Goal: Task Accomplishment & Management: Manage account settings

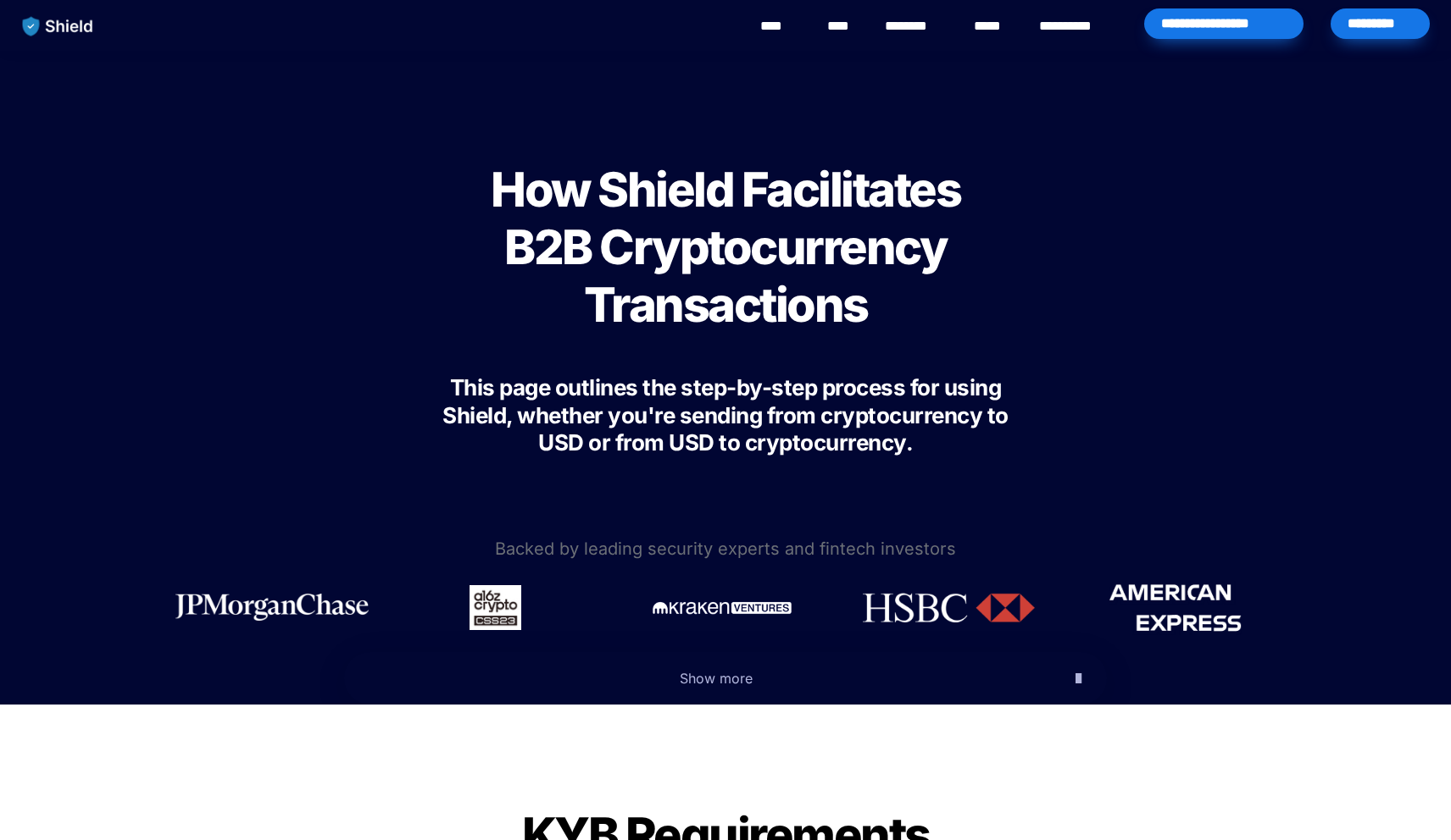
scroll to position [275, 0]
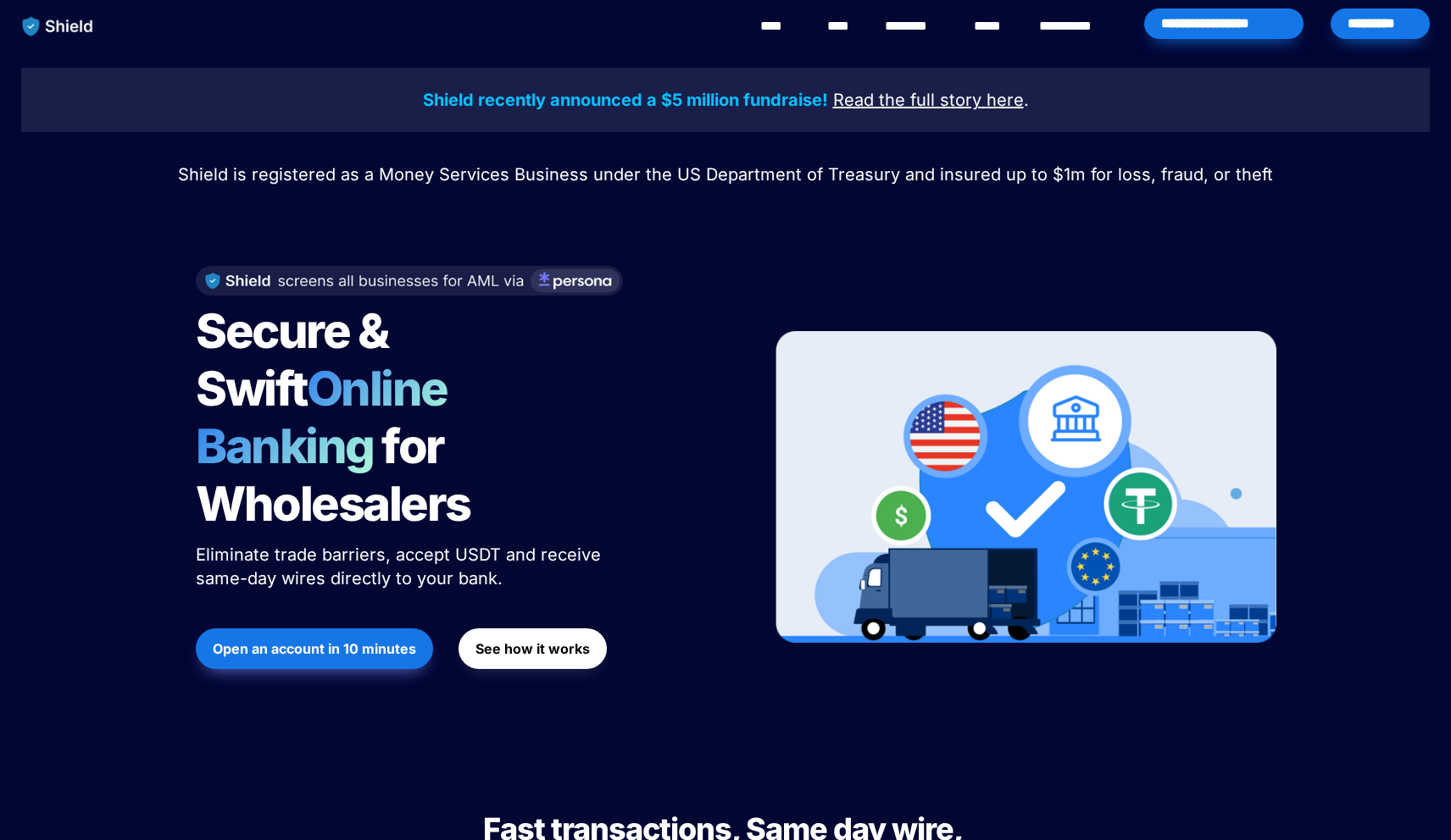
click at [1391, 29] on div "*********" at bounding box center [1380, 23] width 99 height 30
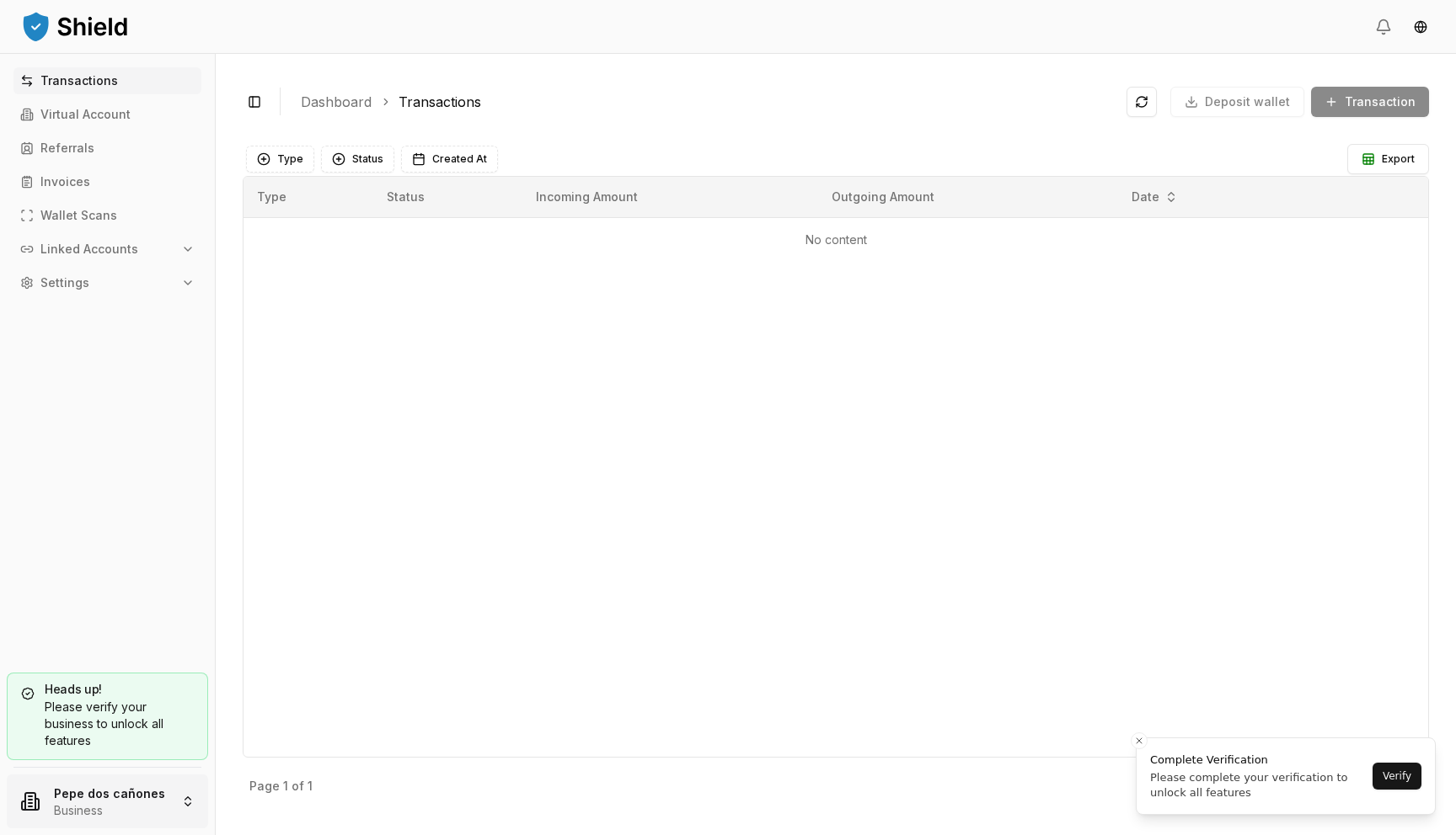
click at [114, 778] on html "Transactions Virtual Account Referrals Invoices Wallet Scans Linked Accounts Se…" at bounding box center [728, 417] width 1456 height 835
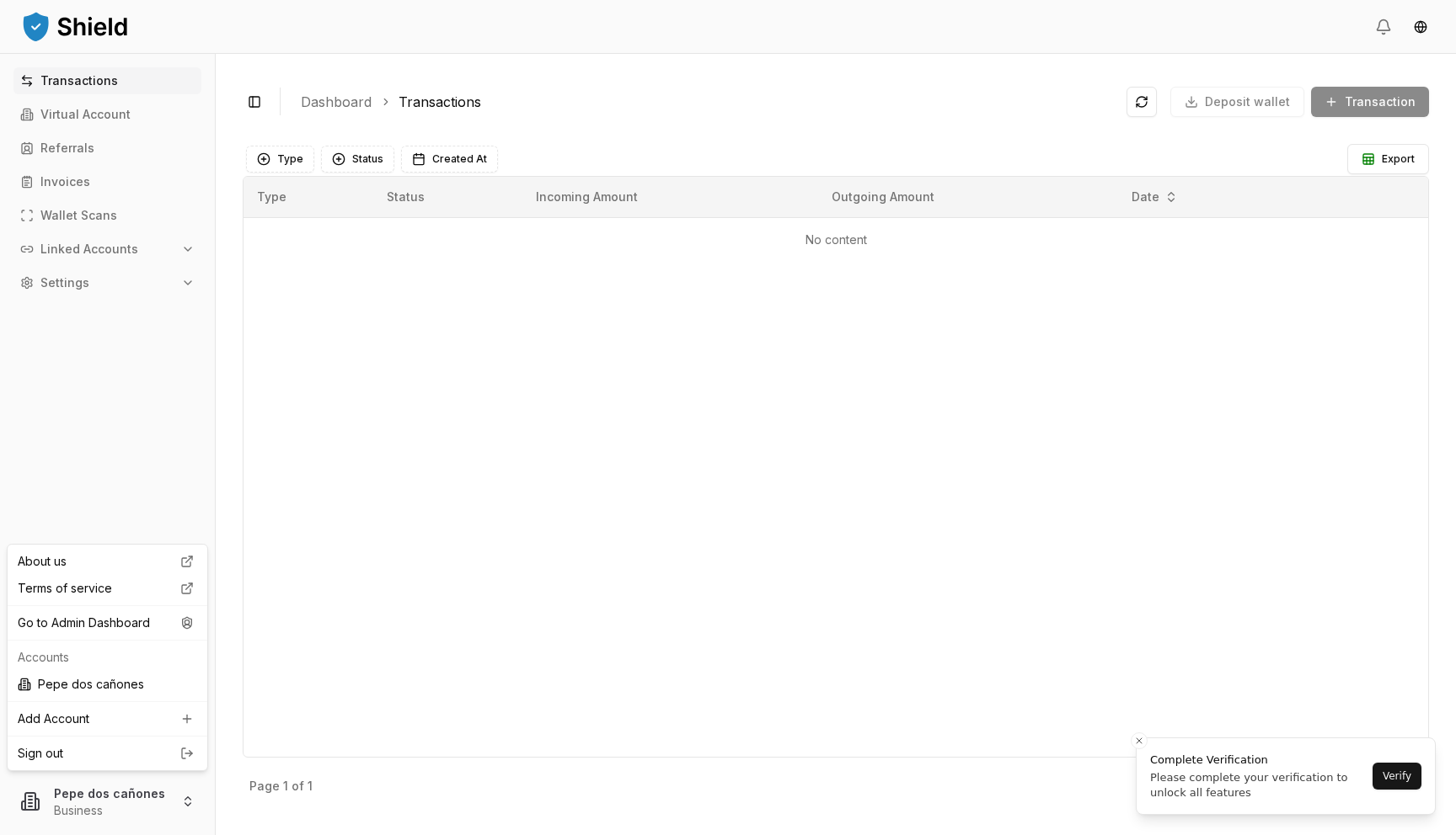
click at [156, 642] on div "About us Terms of service Go to Admin Dashboard Accounts Pepe dos cañones Add A…" at bounding box center [107, 657] width 201 height 228
click at [158, 631] on div "Go to Admin Dashboard" at bounding box center [107, 624] width 193 height 27
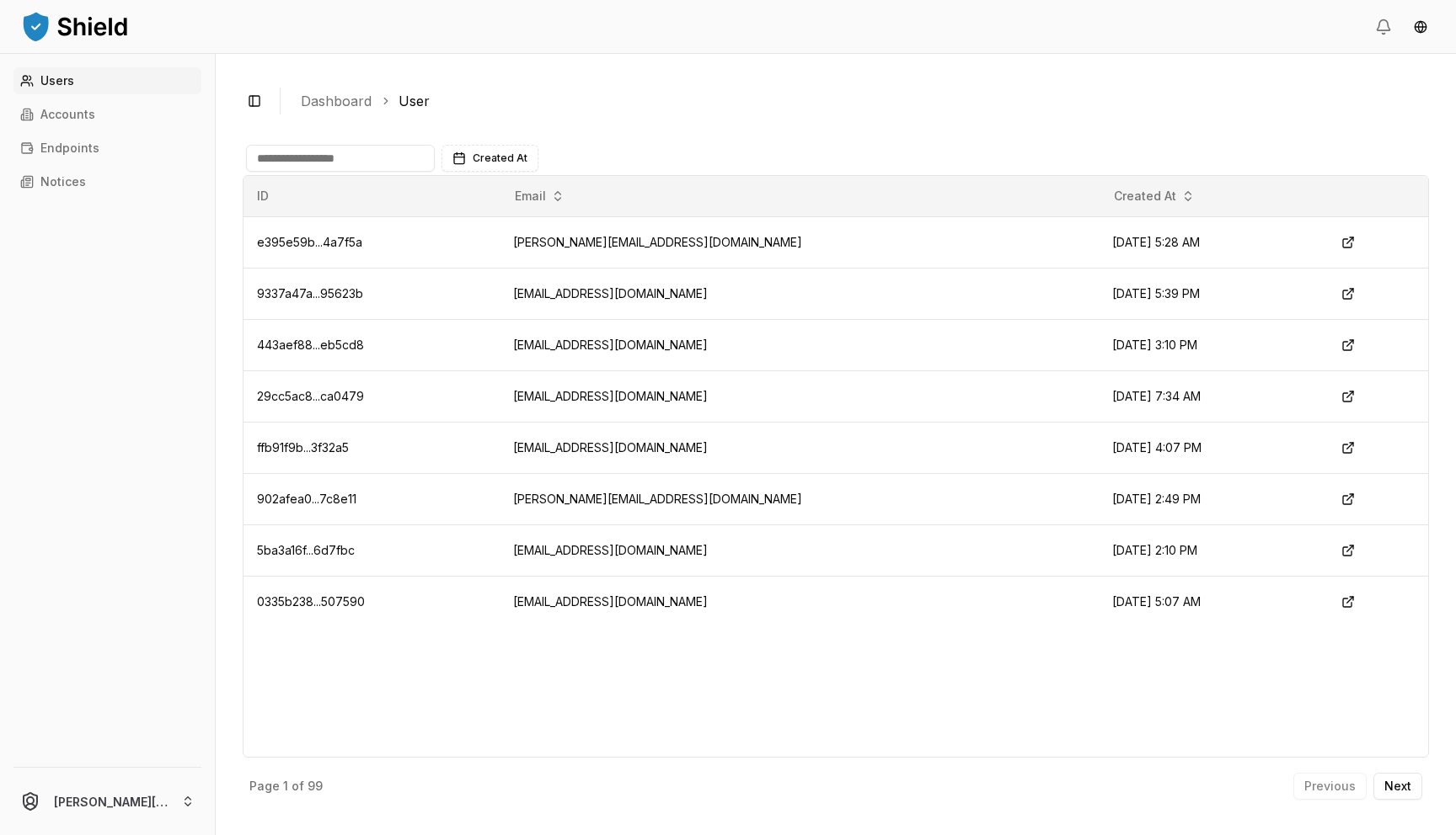
click at [123, 89] on link "Users" at bounding box center [107, 81] width 188 height 27
click at [112, 120] on link "Accounts" at bounding box center [107, 114] width 188 height 27
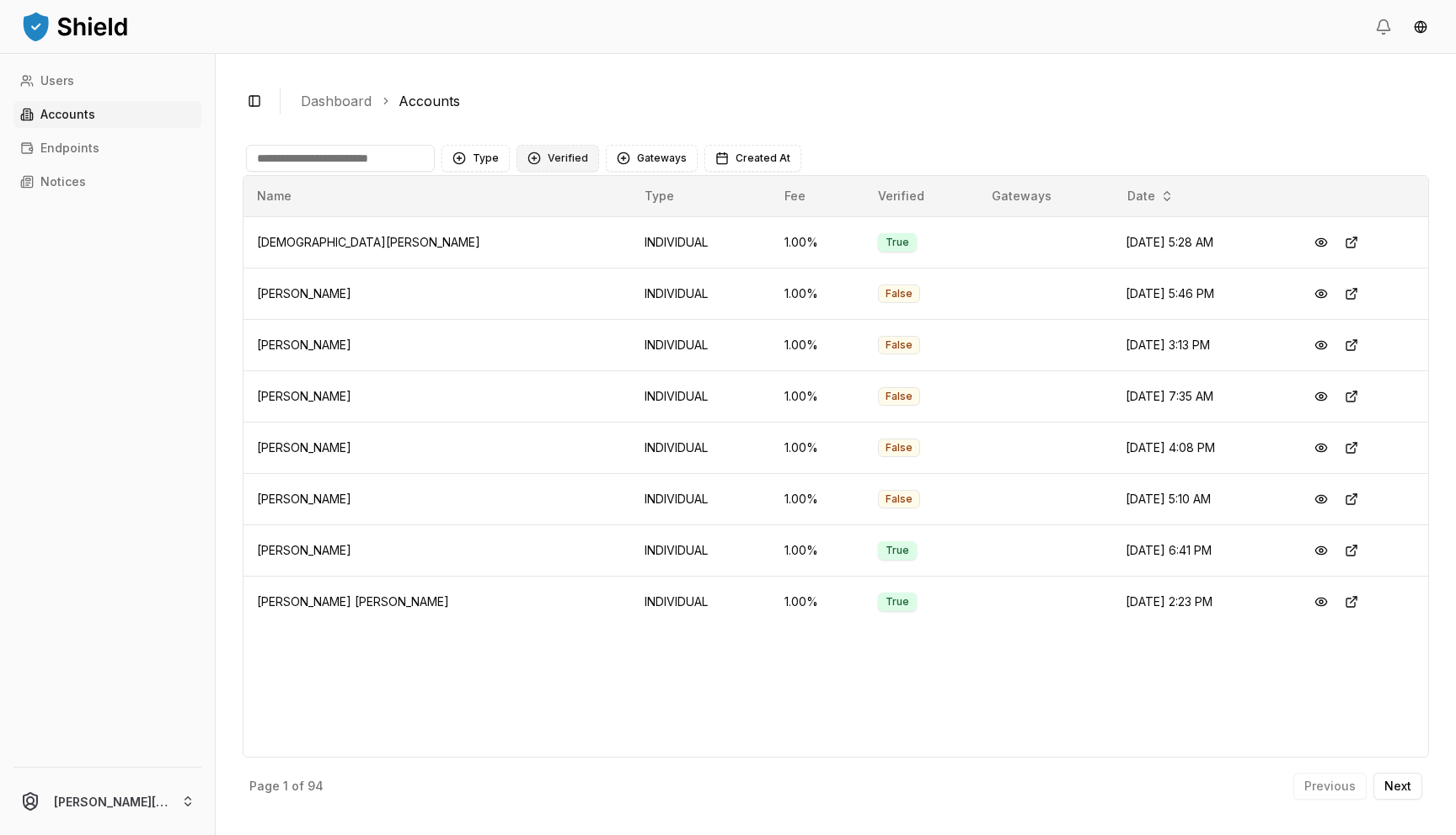
click at [574, 160] on button "Verified" at bounding box center [557, 159] width 83 height 27
click at [542, 249] on div "NOT VERIFIED" at bounding box center [599, 255] width 160 height 27
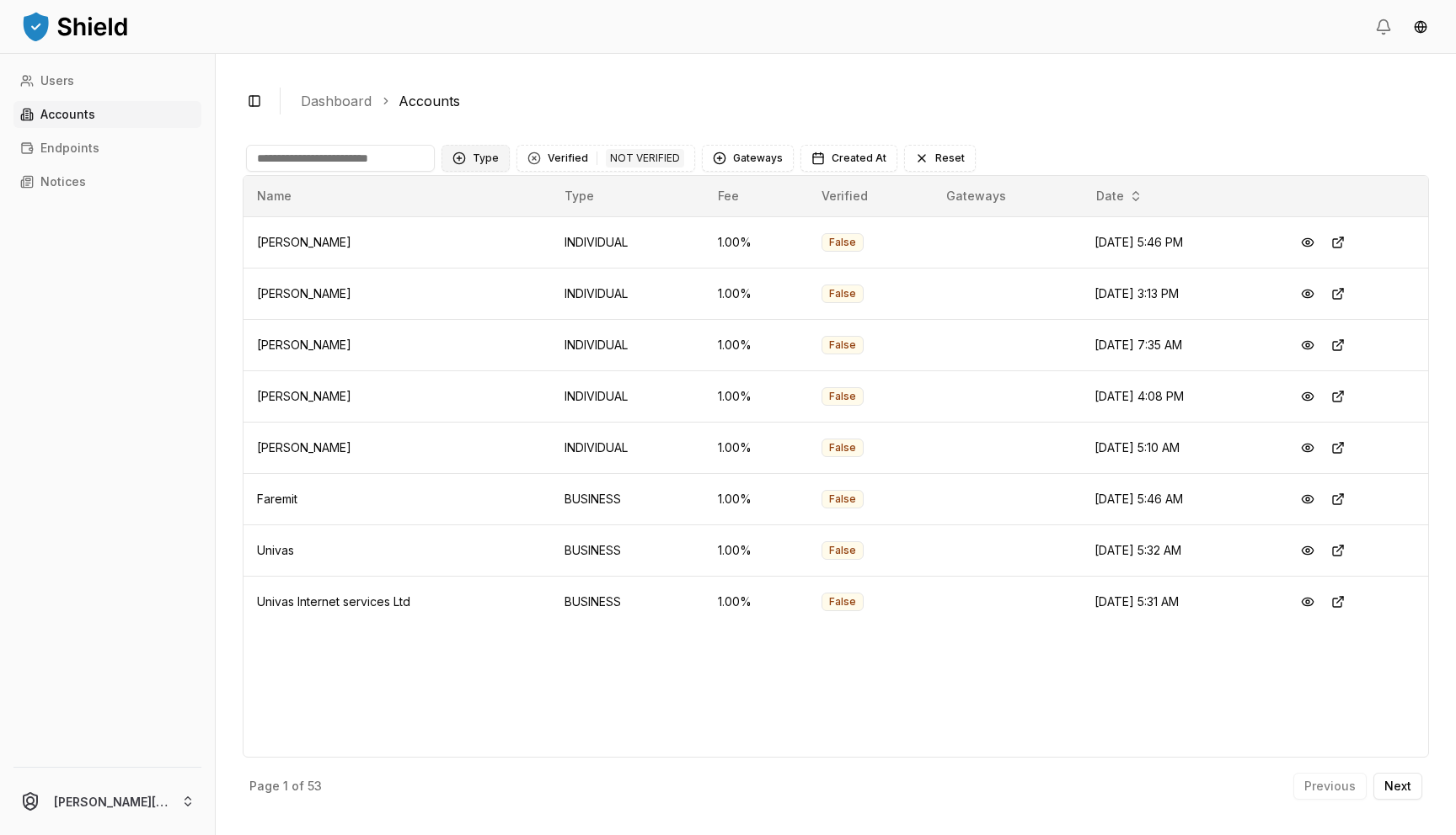
click at [485, 158] on button "Type" at bounding box center [475, 159] width 68 height 27
click at [480, 257] on span "BUSINESS" at bounding box center [501, 254] width 56 height 17
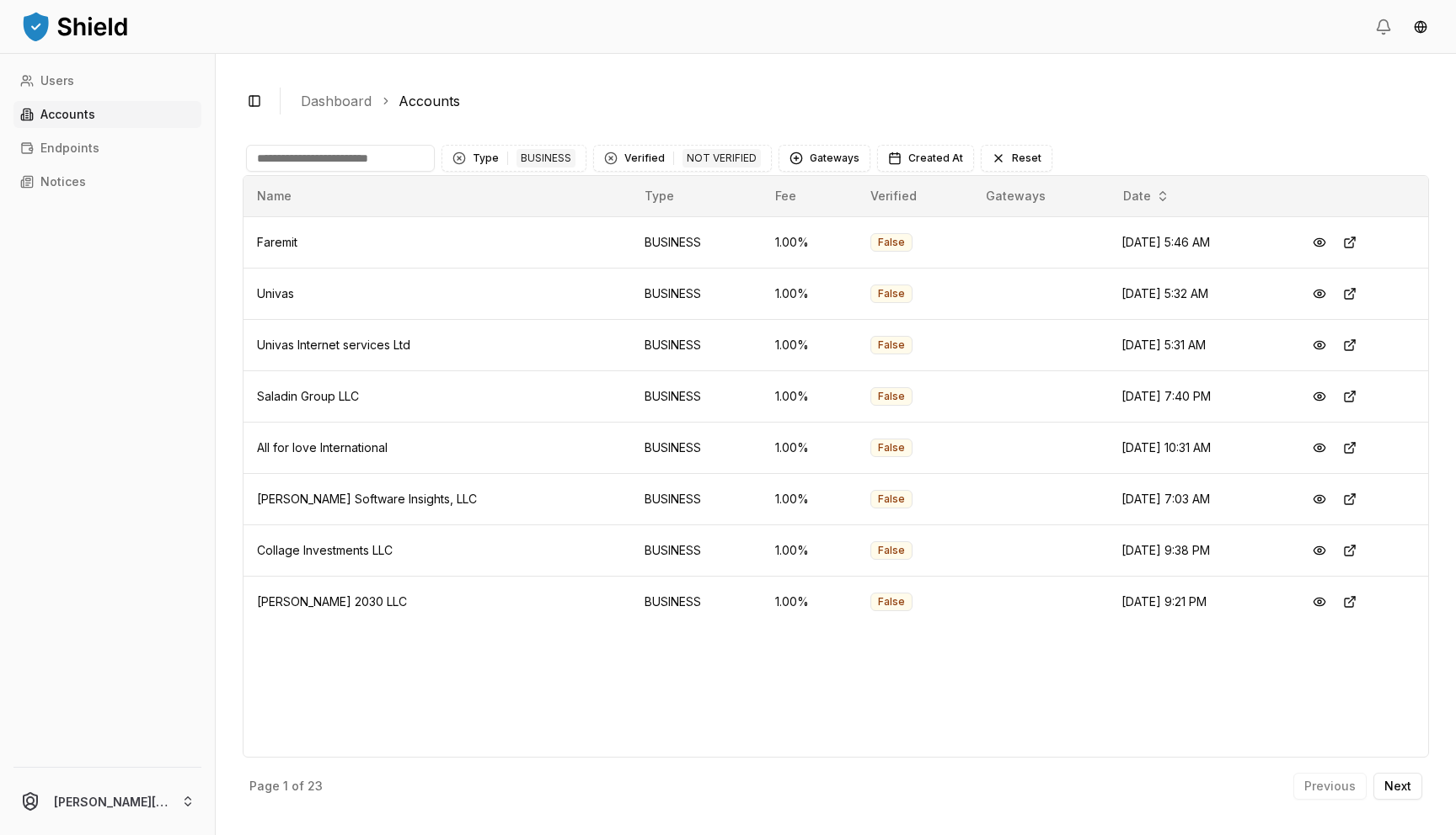
click at [1359, 70] on div "Toggle Sidebar Dashboard Accounts Type 1 BUSINESS Verified 1 NOT VERIFIED Gatew…" at bounding box center [835, 444] width 1240 height 782
click at [1405, 789] on p "Next" at bounding box center [1398, 786] width 27 height 12
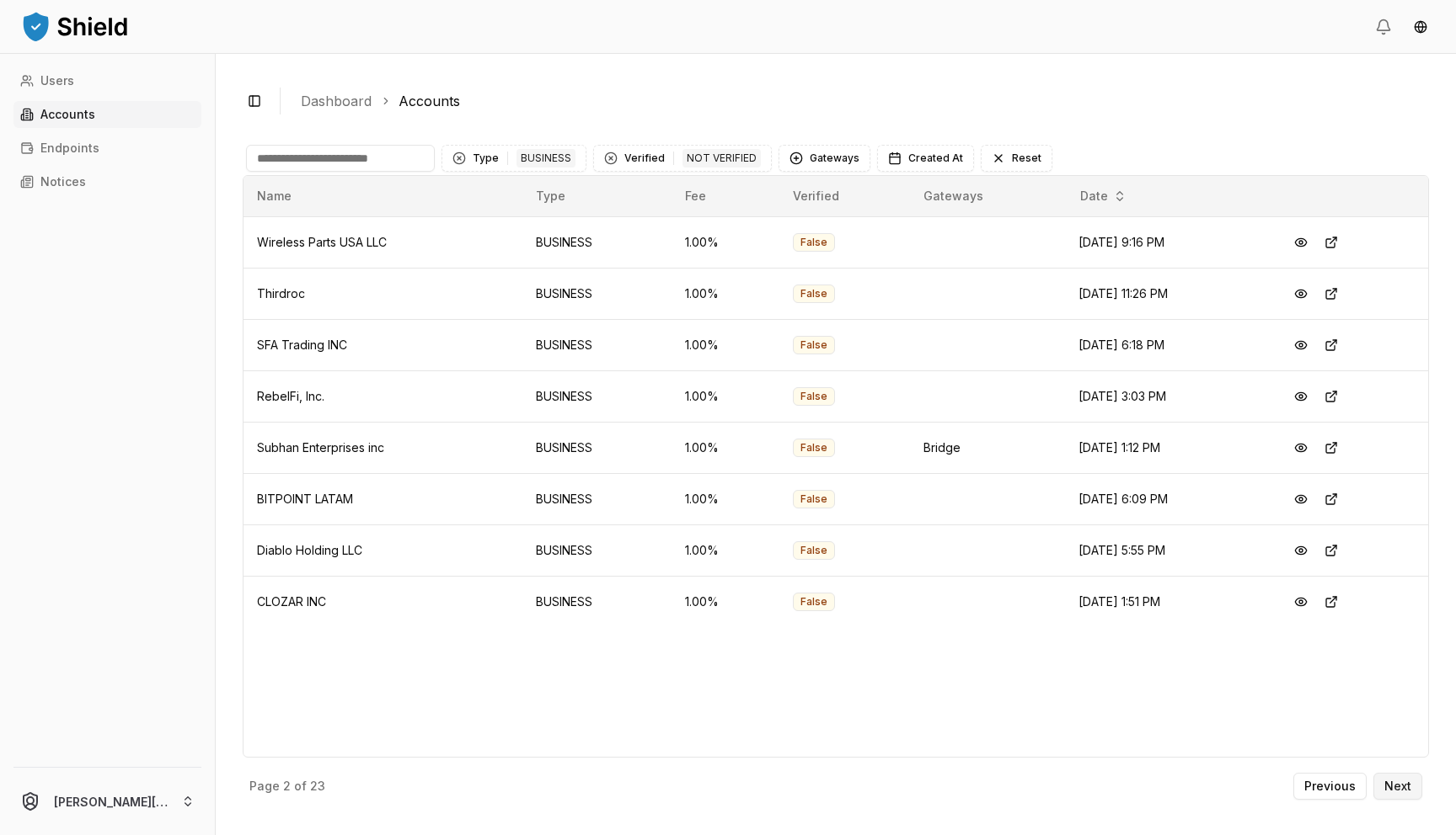
click at [1400, 794] on button "Next" at bounding box center [1398, 787] width 49 height 27
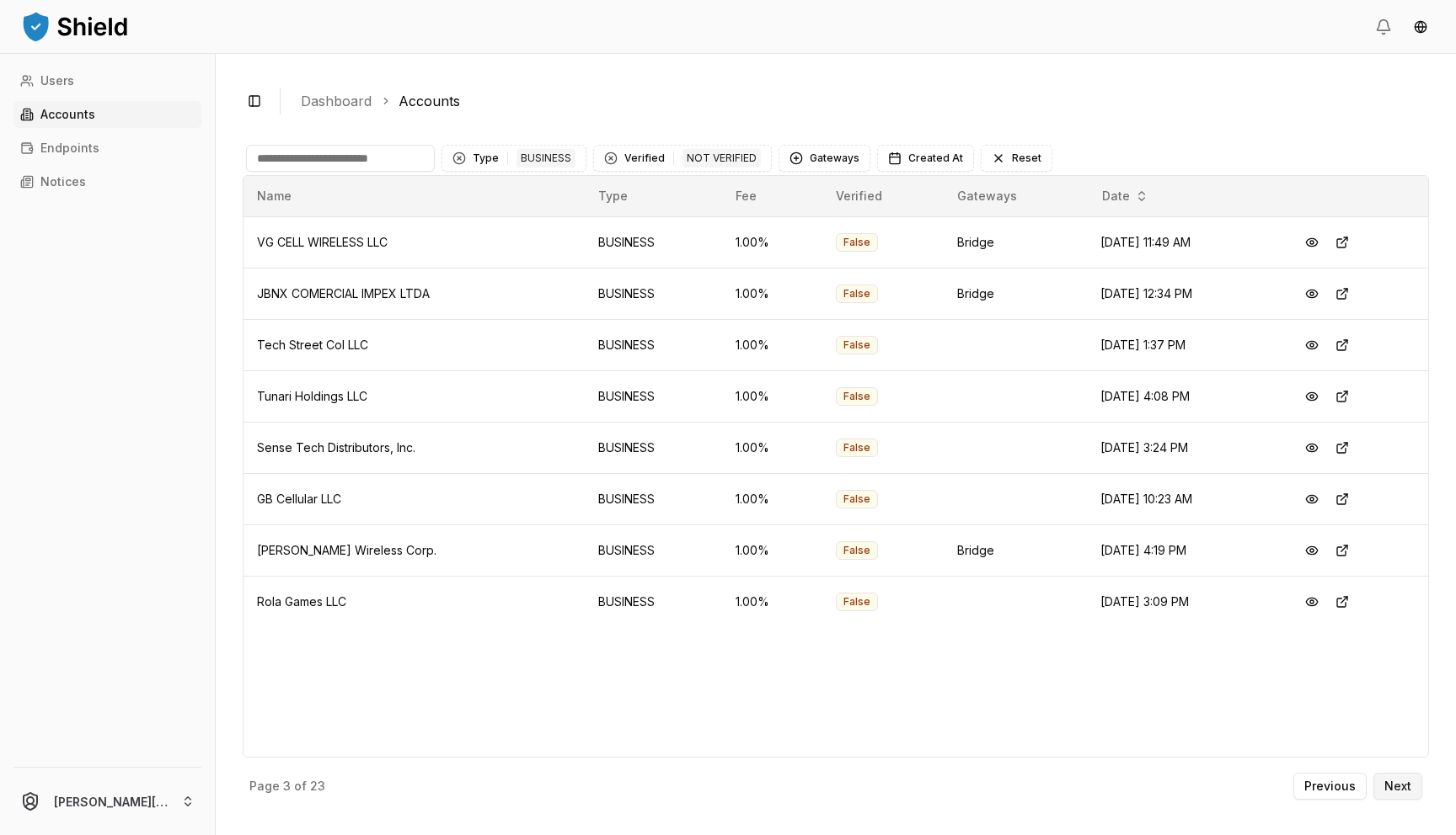
click at [1404, 795] on button "Next" at bounding box center [1398, 787] width 49 height 27
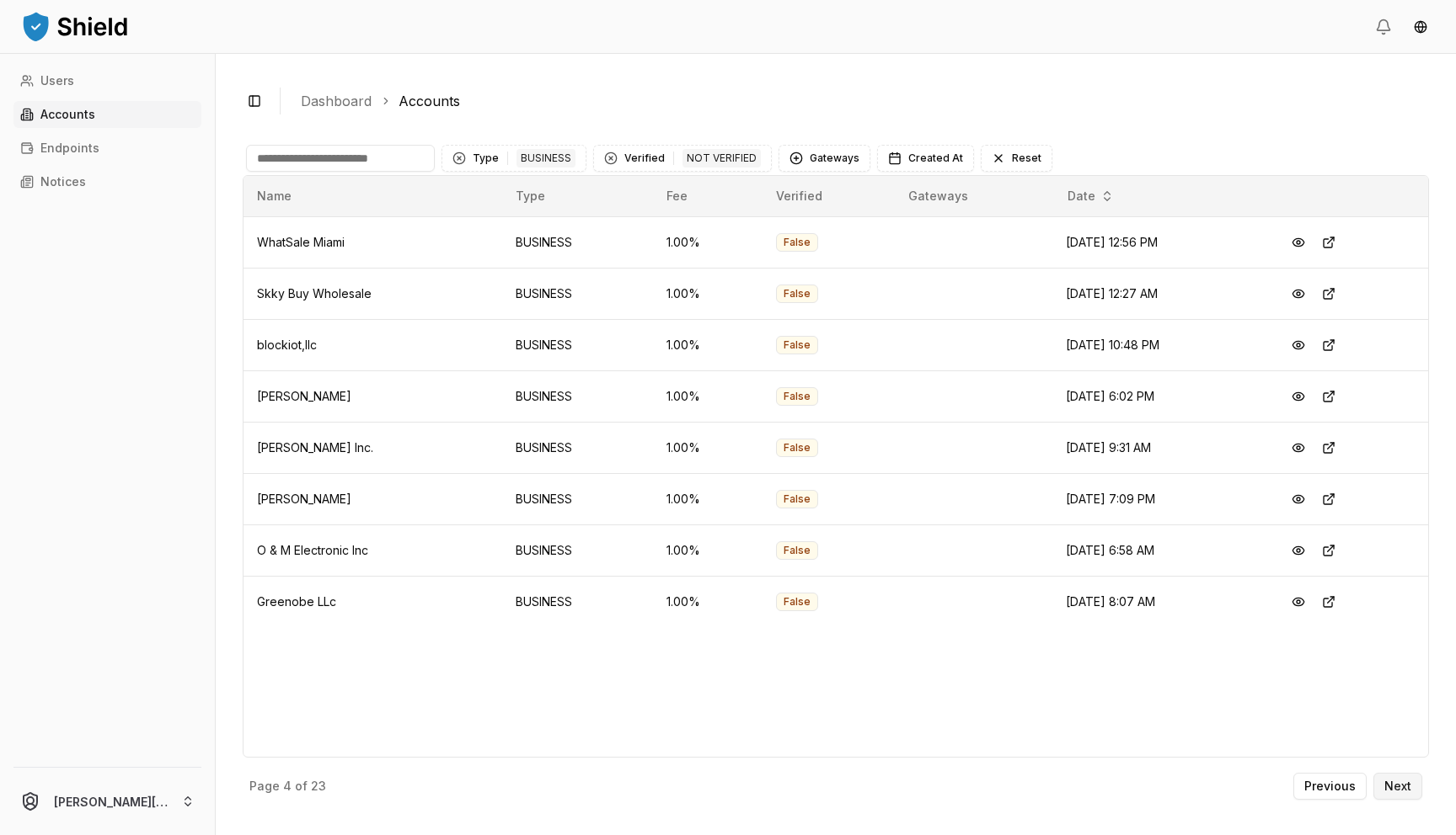
click at [1404, 777] on button "Next" at bounding box center [1398, 787] width 49 height 27
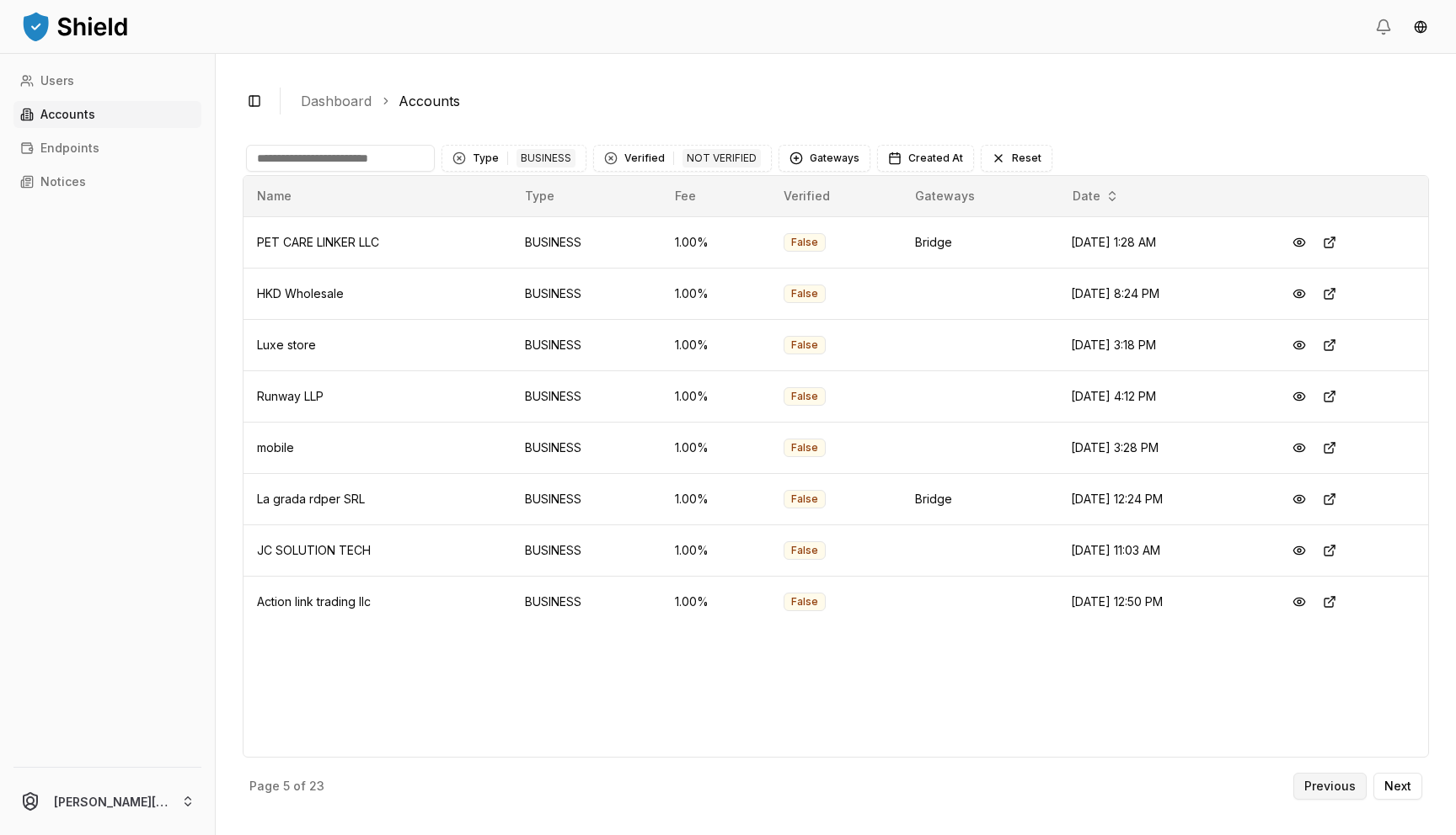
click at [1326, 781] on p "Previous" at bounding box center [1330, 786] width 52 height 12
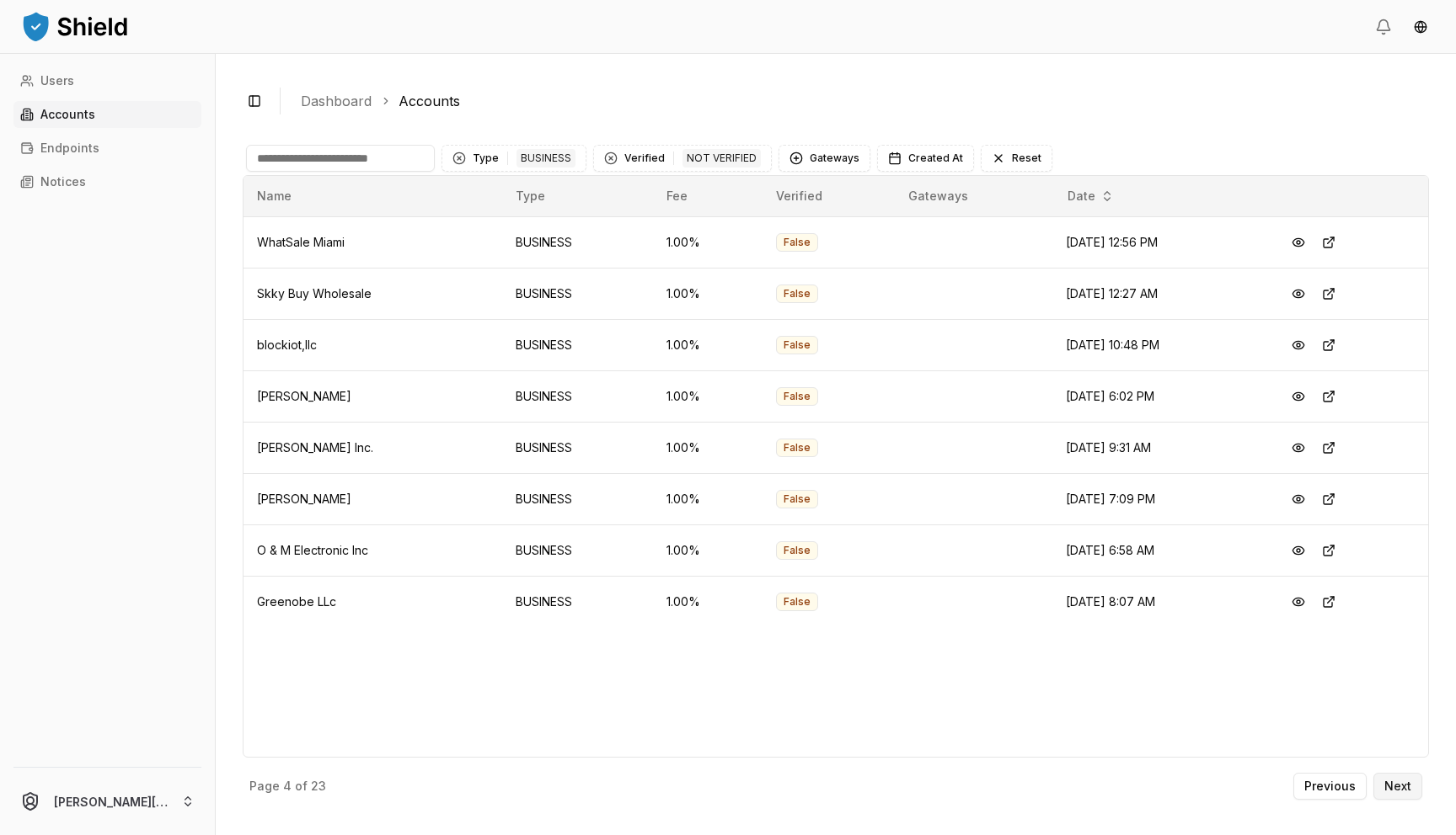
click at [1422, 782] on button "Next" at bounding box center [1398, 787] width 49 height 27
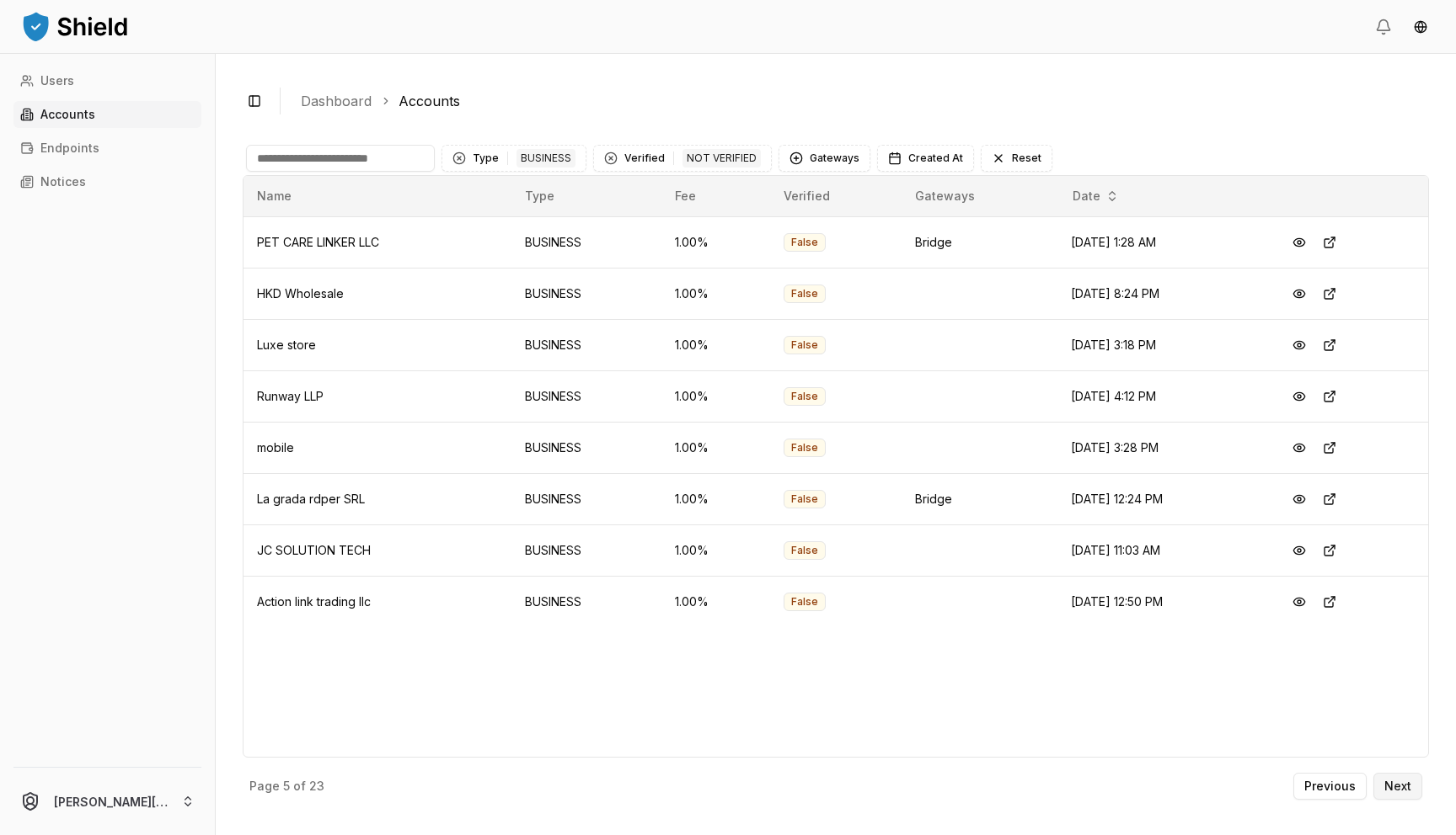
click at [1422, 782] on button "Next" at bounding box center [1398, 787] width 49 height 27
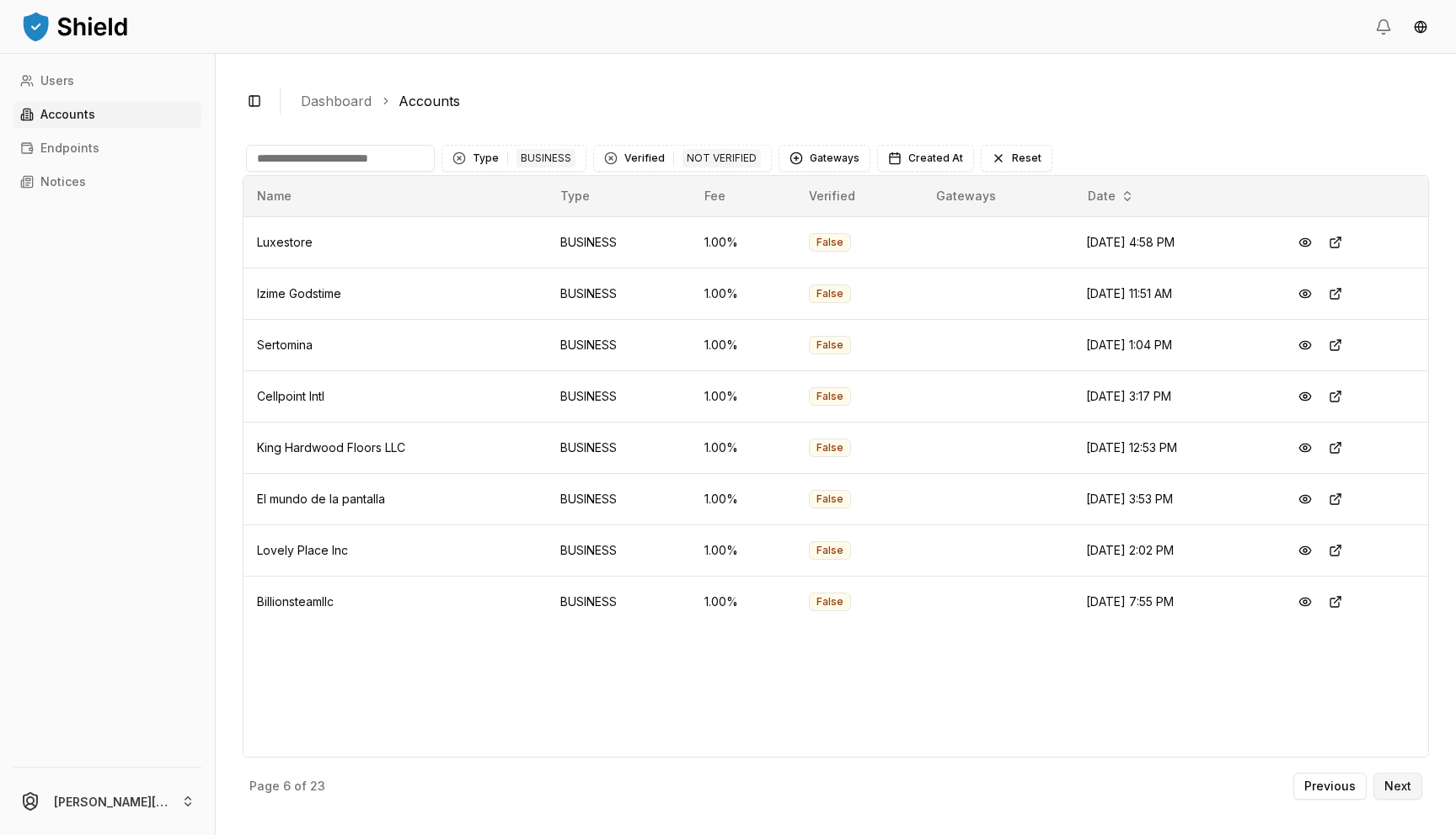
click at [1422, 782] on button "Next" at bounding box center [1398, 787] width 49 height 27
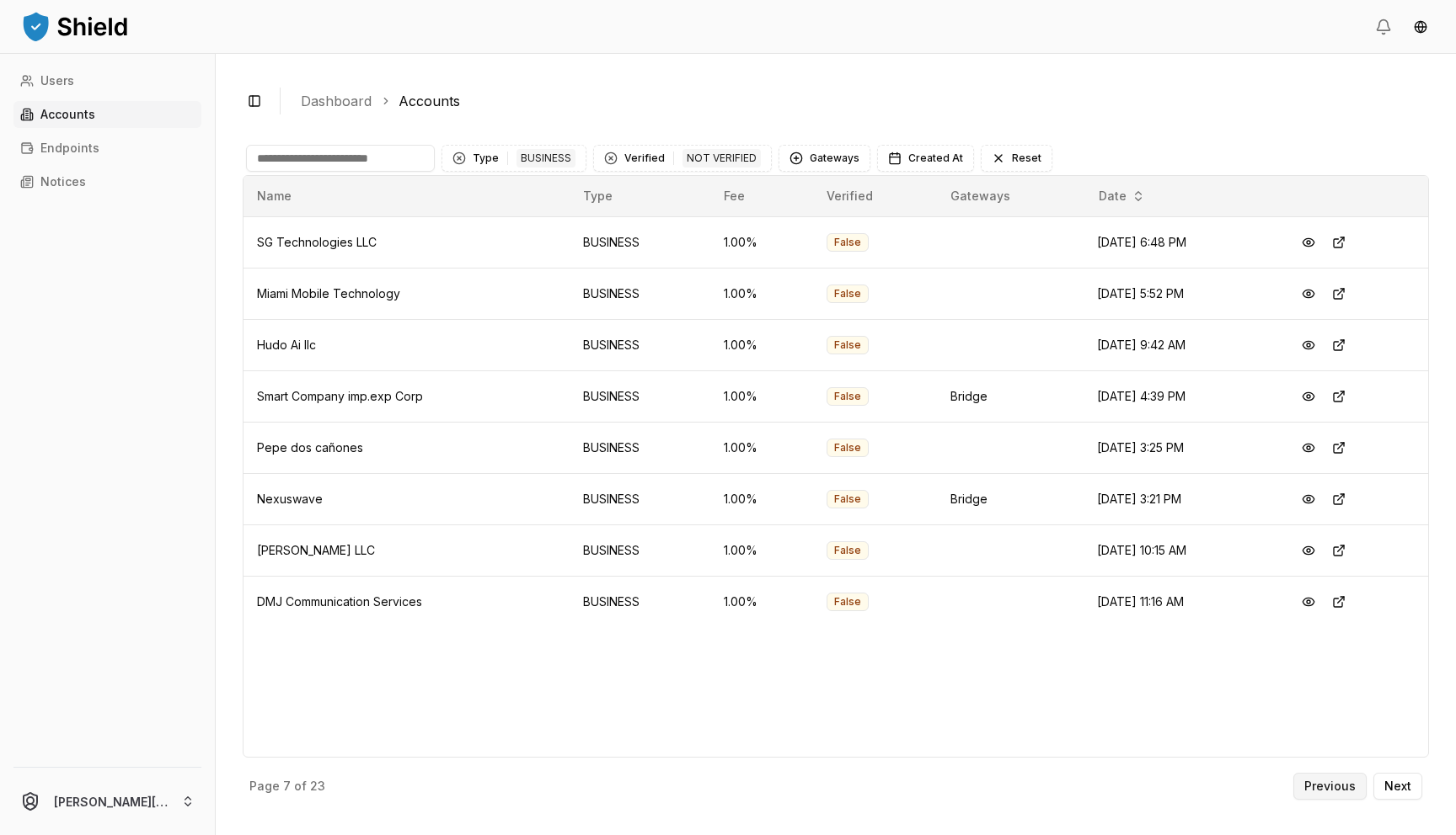
click at [1334, 792] on p "Previous" at bounding box center [1330, 786] width 52 height 12
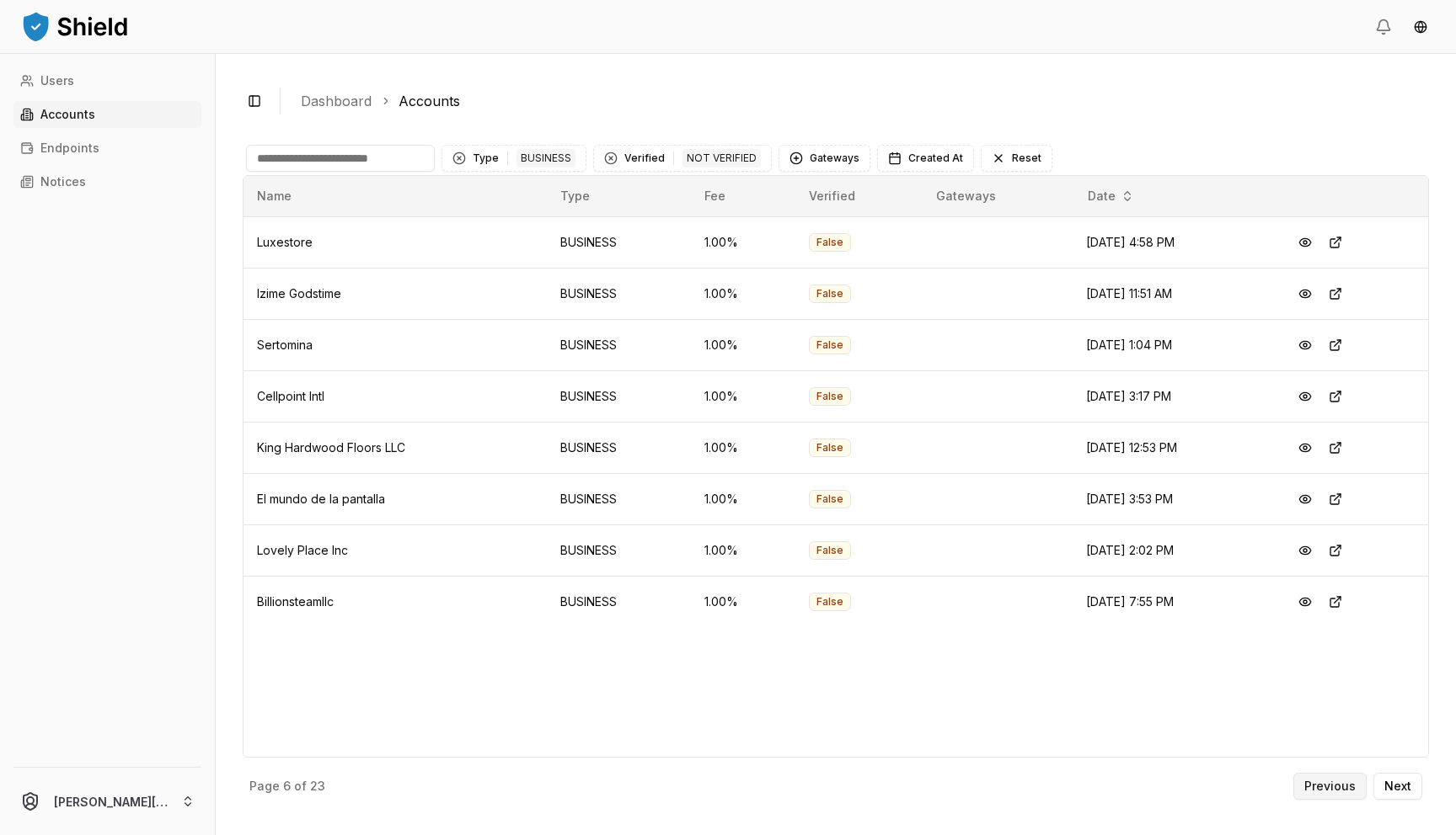
click at [1324, 795] on button "Previous" at bounding box center [1330, 787] width 73 height 27
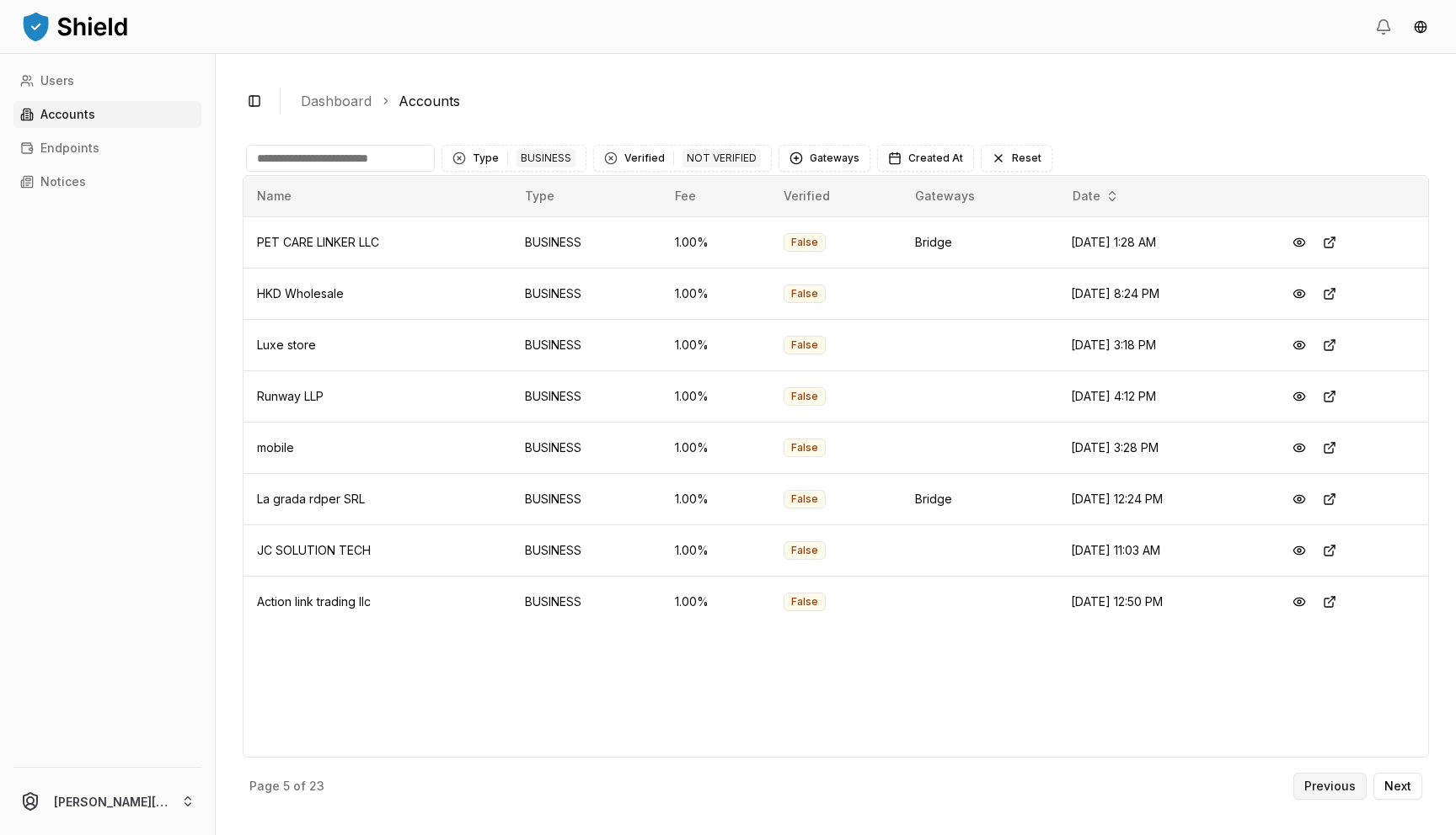
click at [1321, 795] on button "Previous" at bounding box center [1330, 787] width 73 height 27
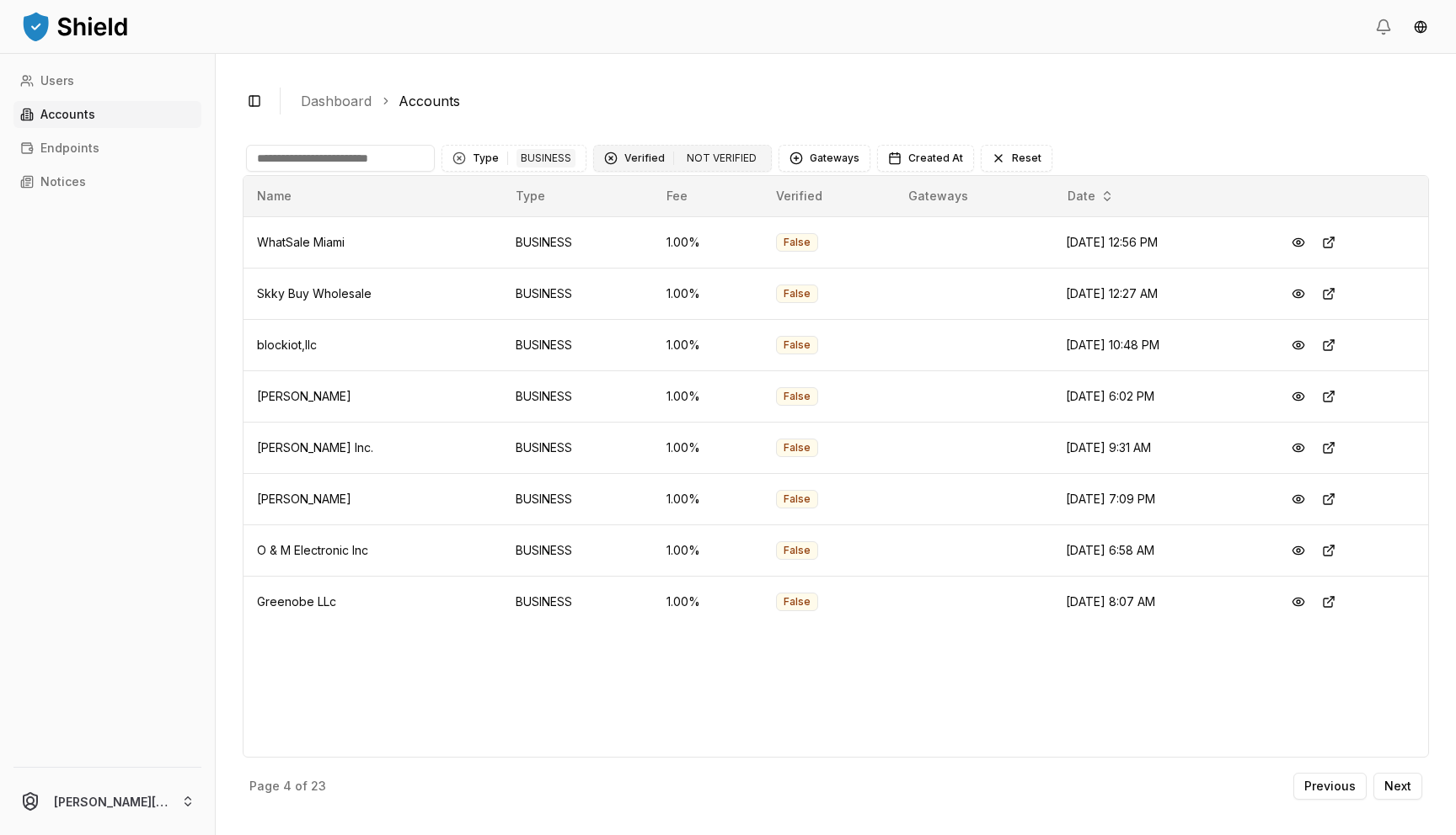
click at [612, 157] on div "Clear Verified filter" at bounding box center [611, 158] width 14 height 14
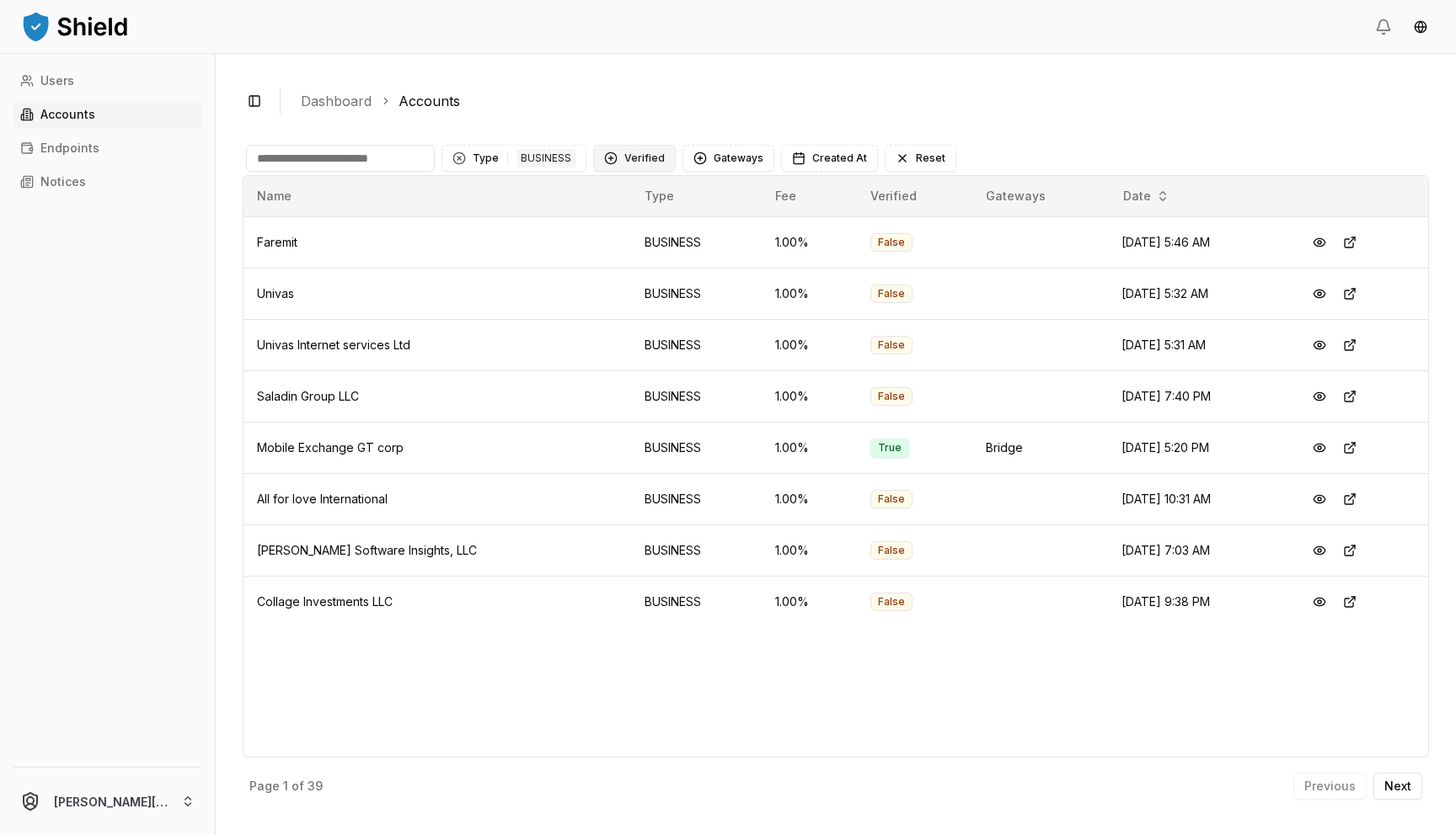
click at [638, 160] on button "Verified" at bounding box center [634, 159] width 83 height 27
click at [633, 228] on span "VERIFIED" at bounding box center [647, 228] width 50 height 17
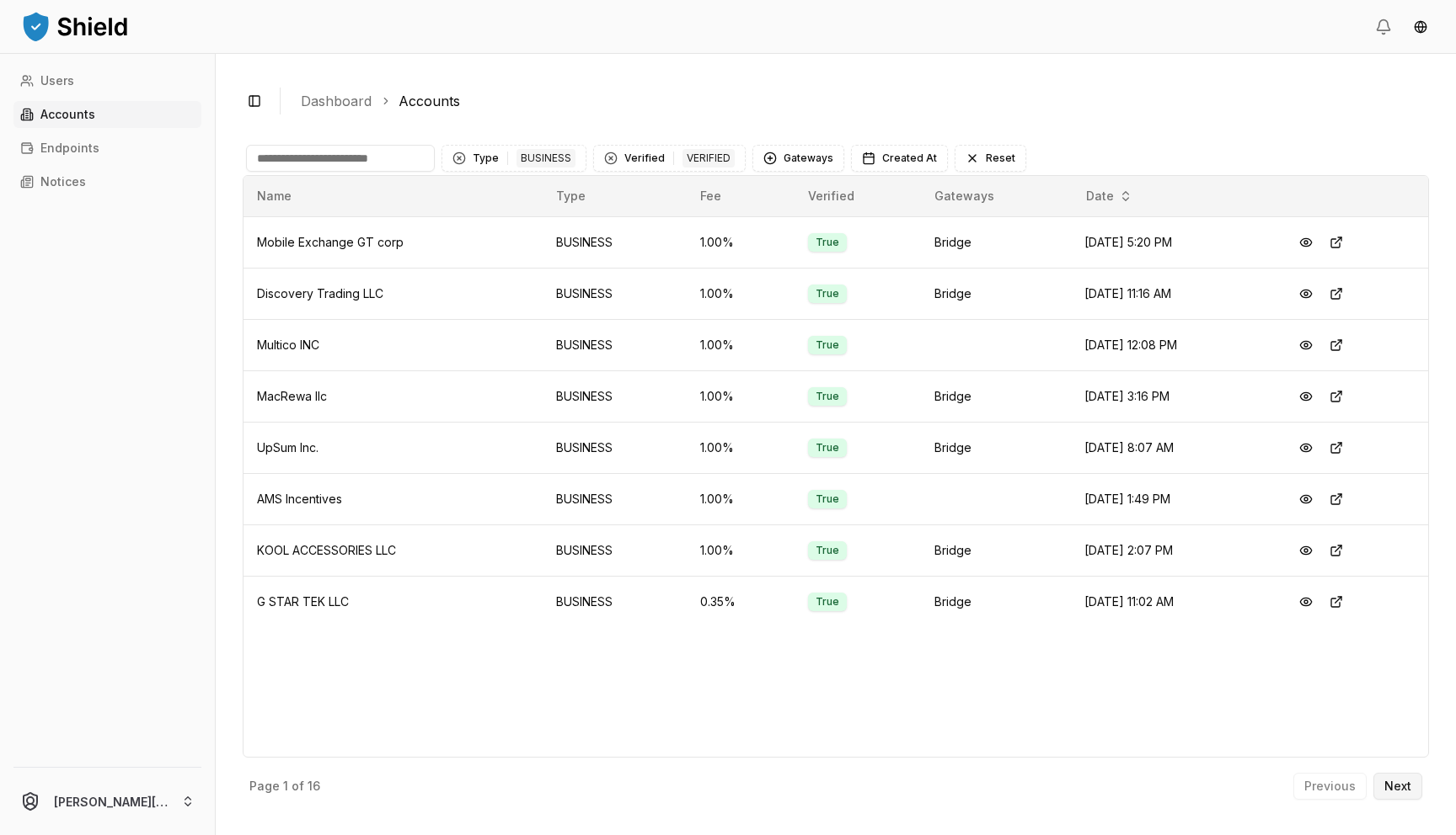
click at [1408, 787] on p "Next" at bounding box center [1398, 786] width 27 height 12
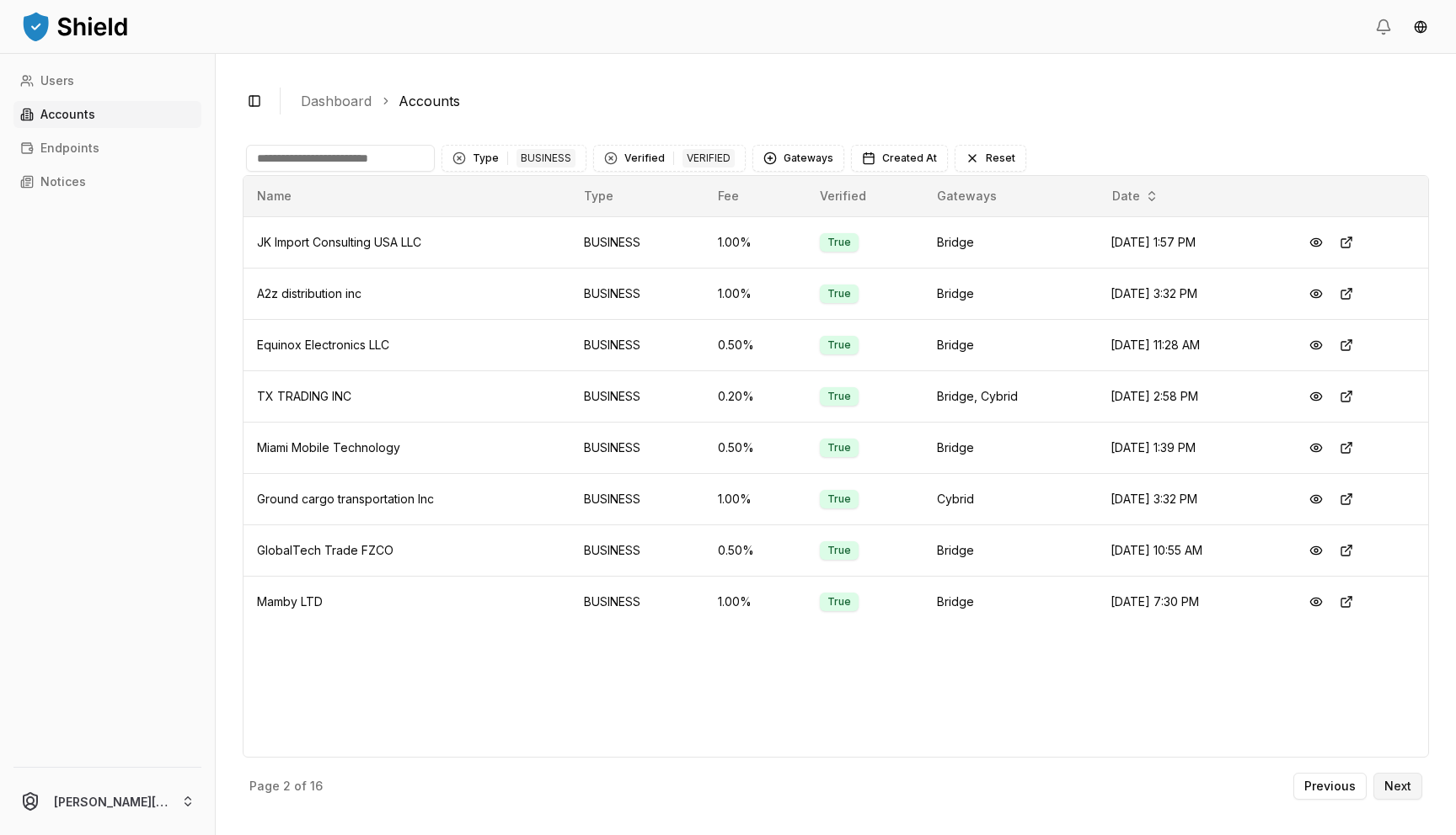
click at [1411, 791] on p "Next" at bounding box center [1398, 786] width 27 height 12
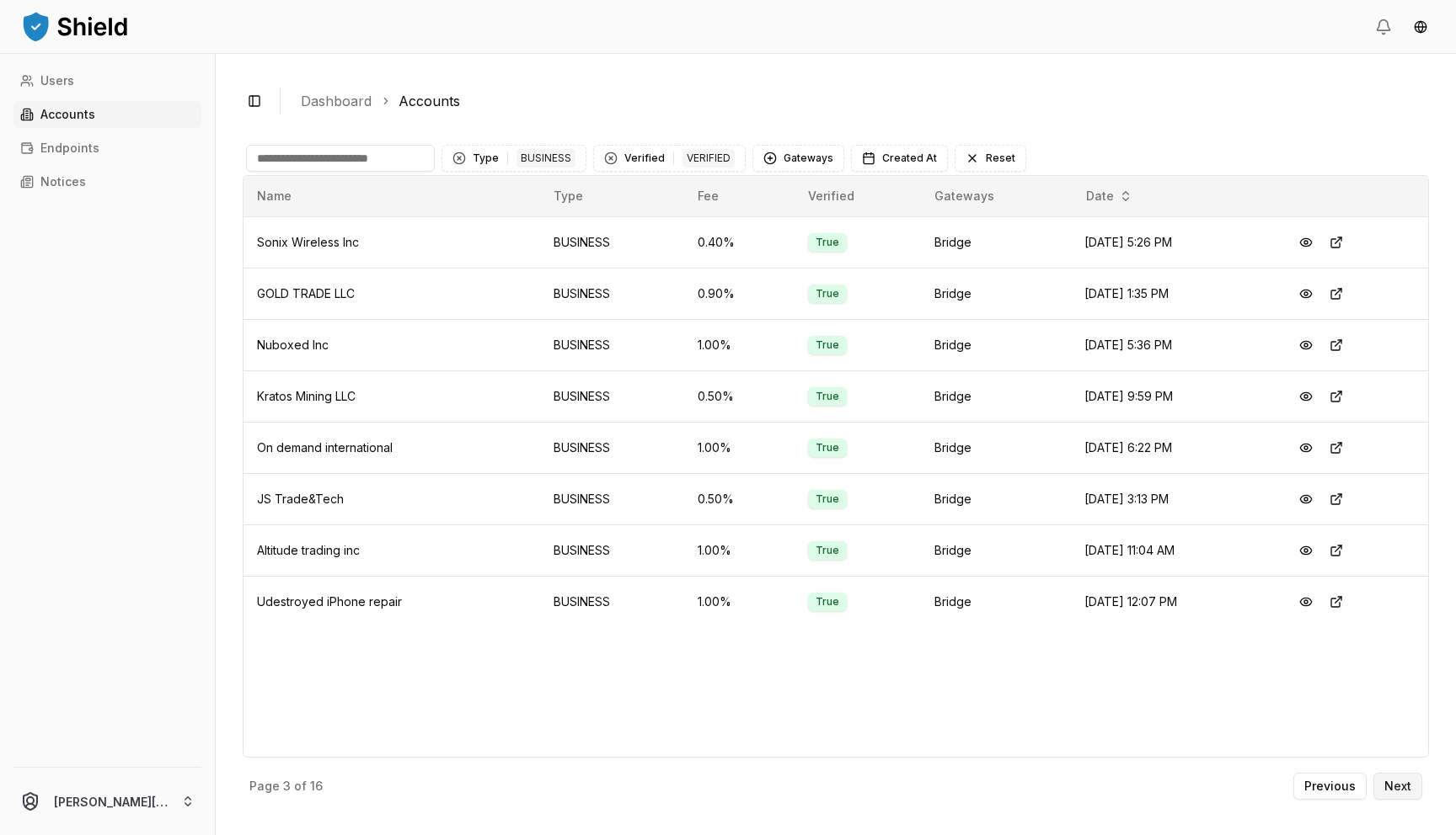
click at [1395, 791] on p "Next" at bounding box center [1398, 786] width 27 height 12
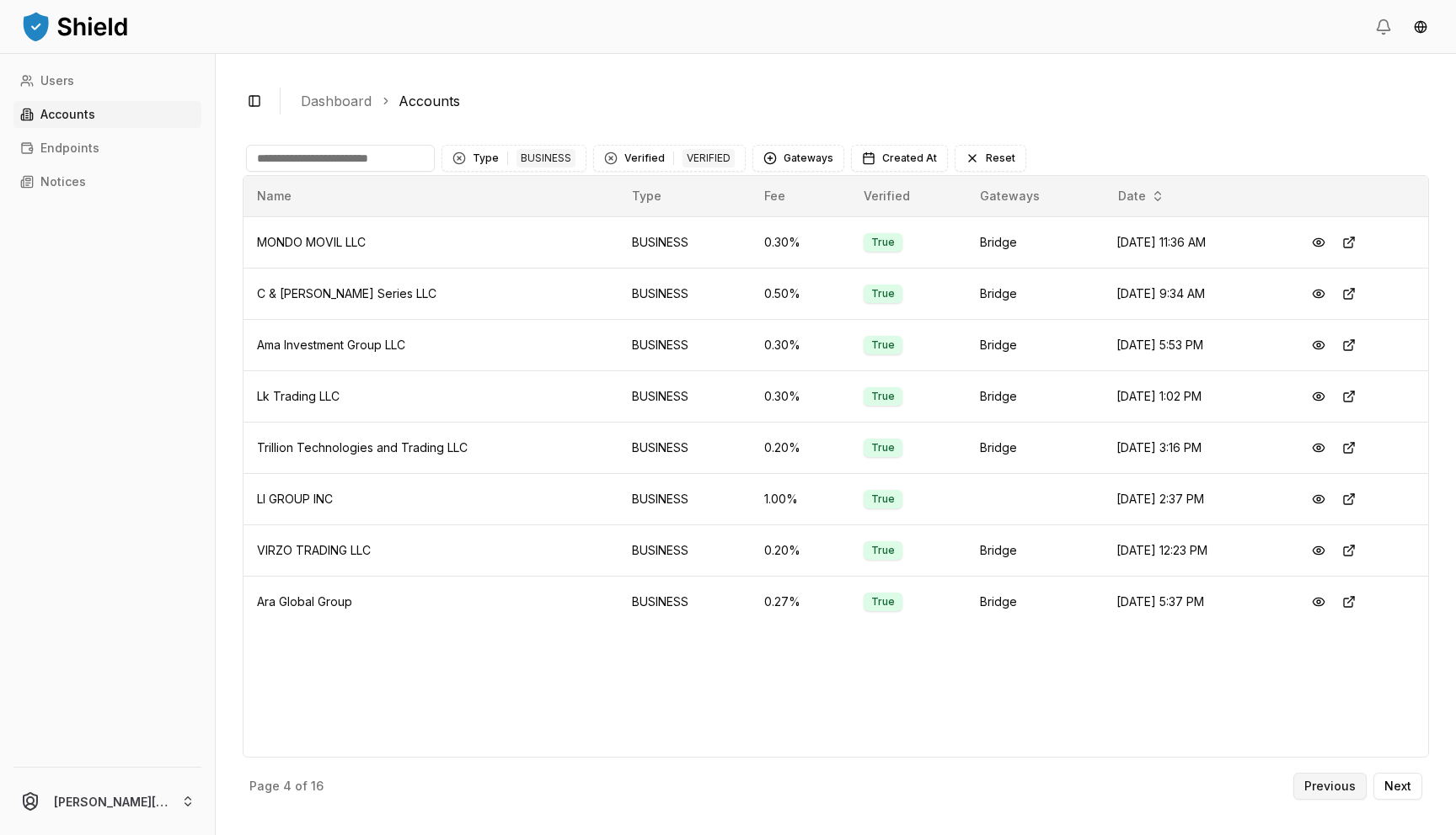
click at [1344, 791] on p "Previous" at bounding box center [1330, 786] width 52 height 12
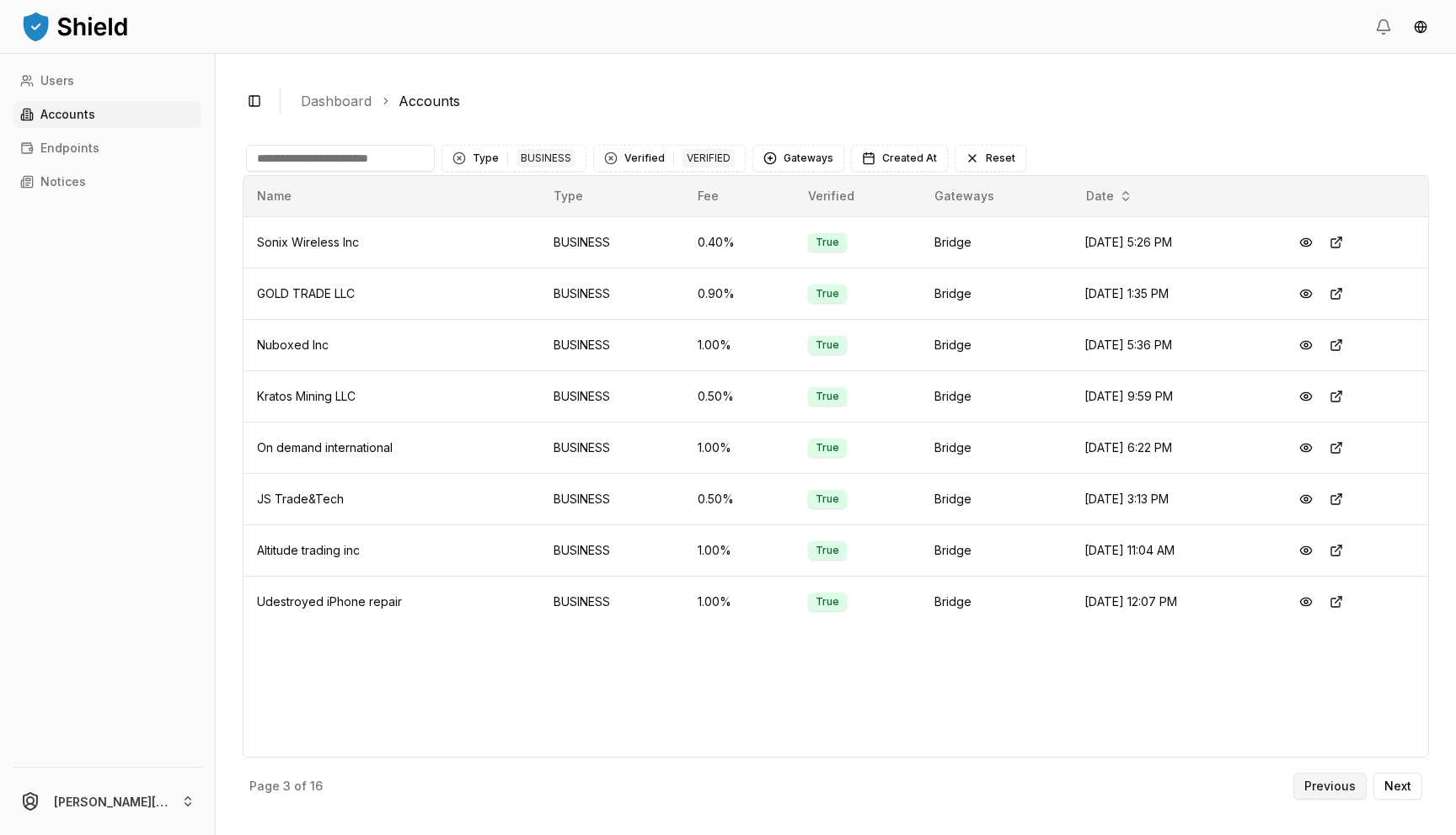
click at [1344, 791] on p "Previous" at bounding box center [1330, 786] width 52 height 12
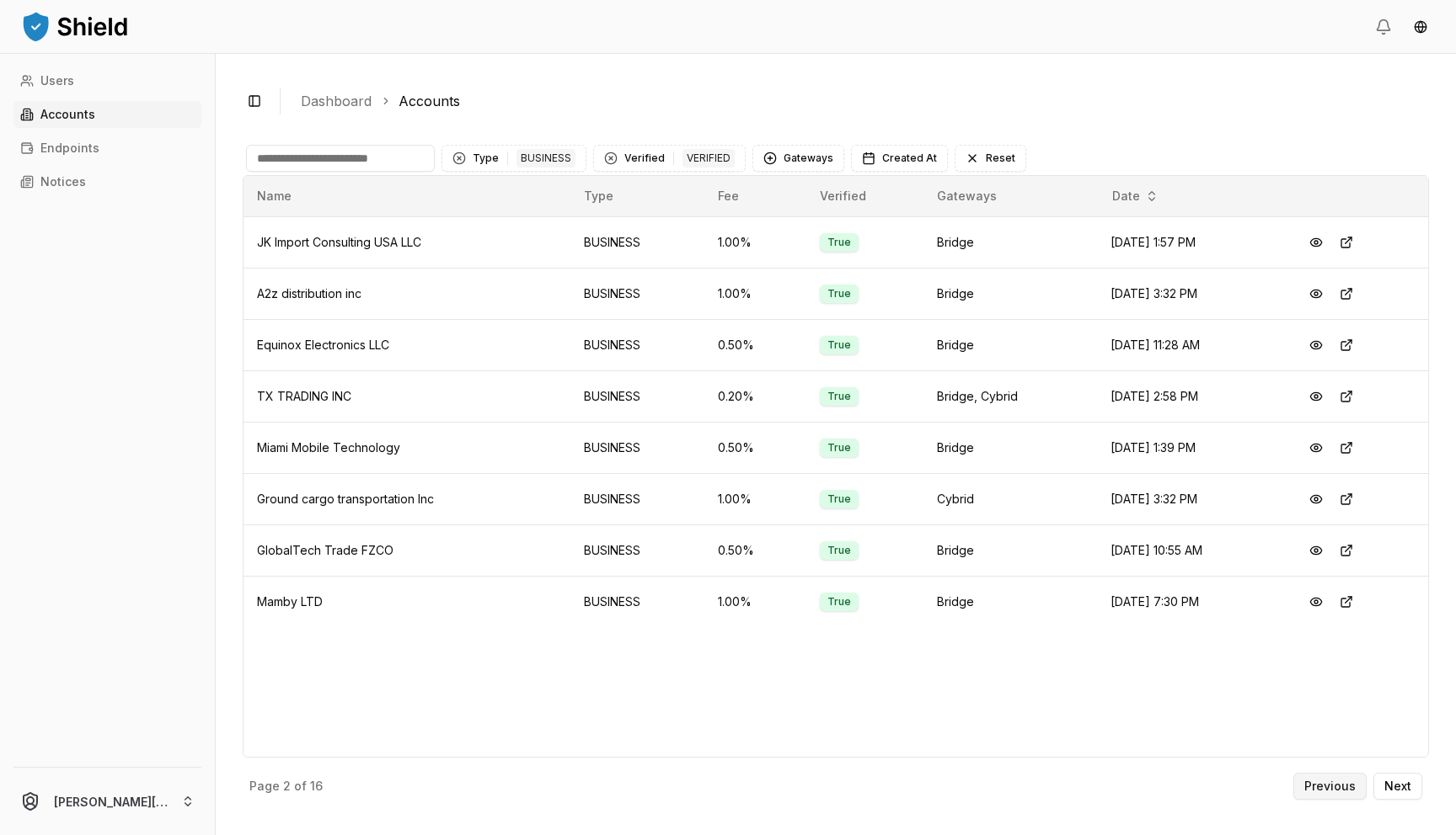
click at [1344, 792] on p "Previous" at bounding box center [1330, 786] width 52 height 12
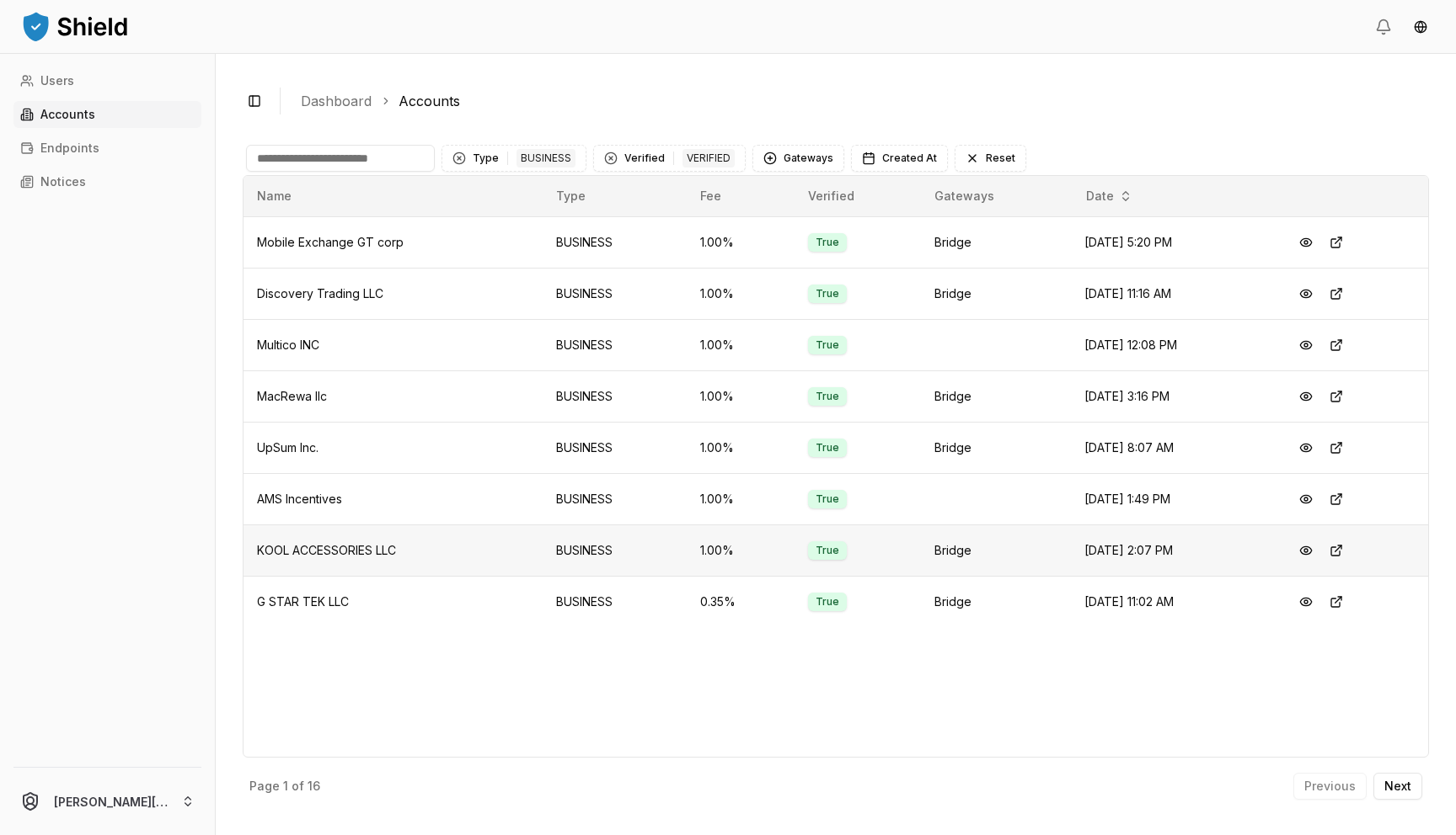
click at [387, 551] on span "KOOL ACCESSORIES LLC" at bounding box center [326, 550] width 139 height 15
click at [306, 456] on td "UpSum Inc." at bounding box center [393, 447] width 299 height 52
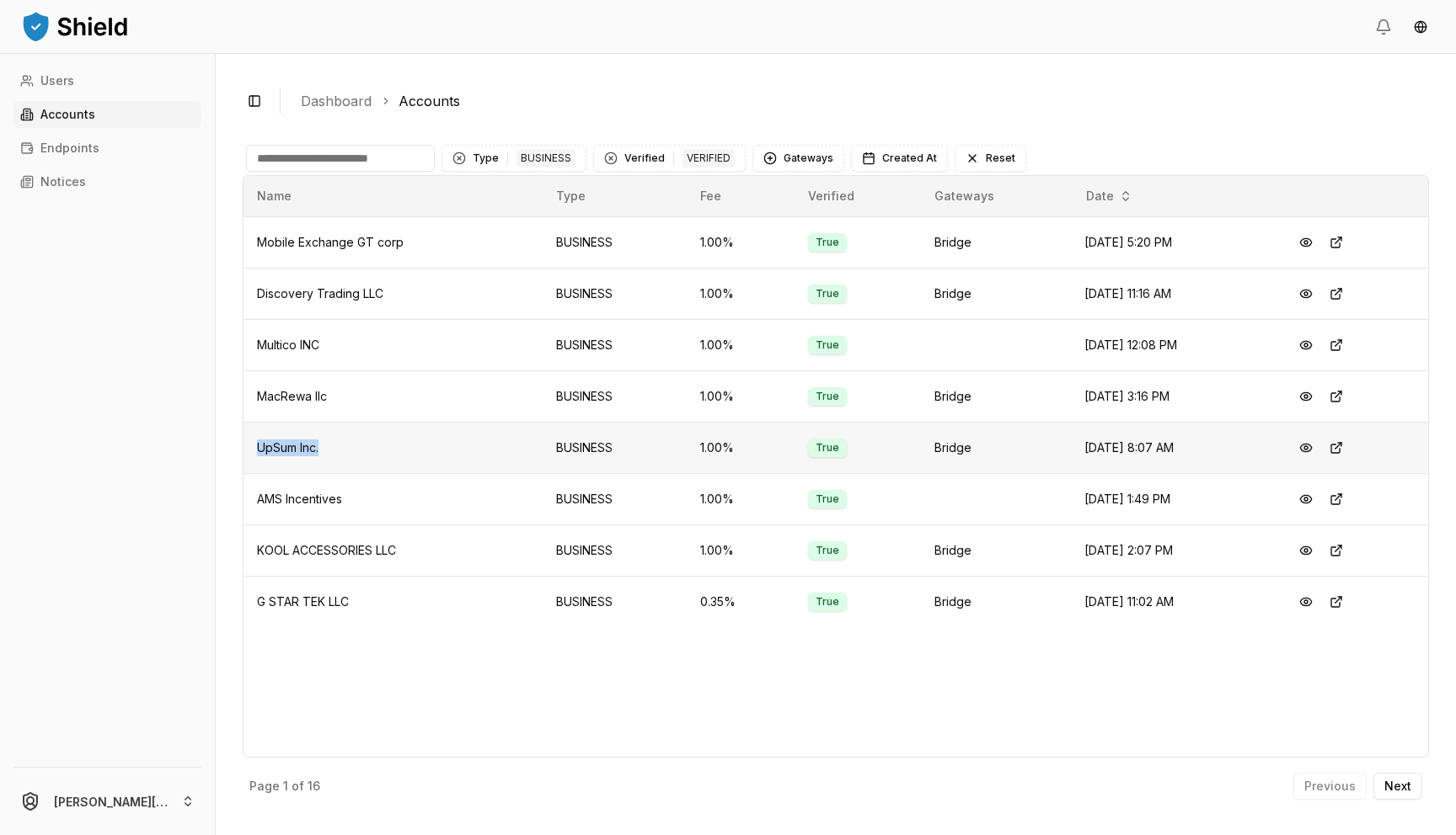
click at [306, 456] on td "UpSum Inc." at bounding box center [393, 447] width 299 height 52
click at [1344, 453] on button at bounding box center [1336, 447] width 30 height 30
